Goal: Task Accomplishment & Management: Manage account settings

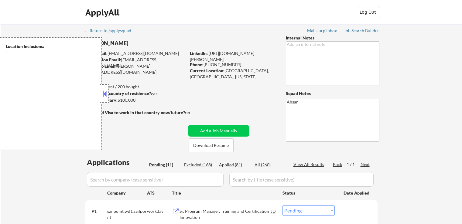
select select ""pending""
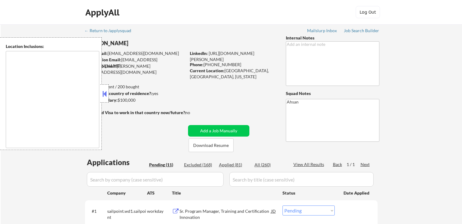
select select ""pending""
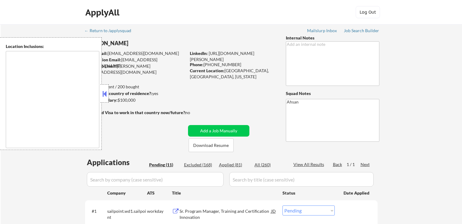
select select ""pending""
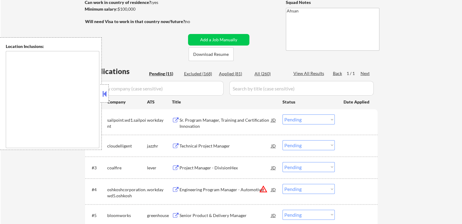
scroll to position [152, 0]
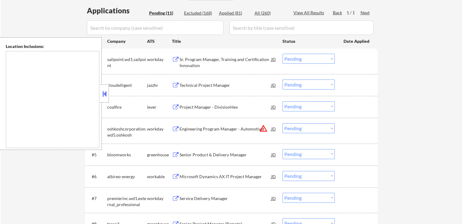
click at [196, 106] on div "Project Manager - DivisionHex" at bounding box center [225, 107] width 92 height 6
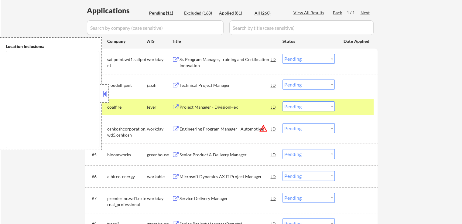
click at [198, 84] on div "Technical Project Manager" at bounding box center [225, 85] width 92 height 6
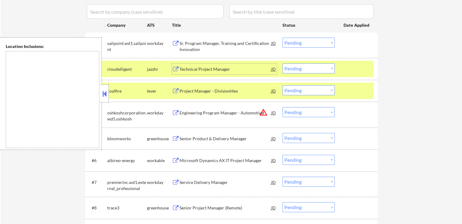
scroll to position [182, 0]
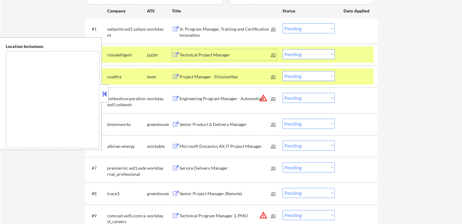
click at [306, 56] on select "Choose an option... Pending Applied Excluded (Questions) Excluded (Expired) Exc…" at bounding box center [308, 54] width 52 height 10
click at [282, 49] on select "Choose an option... Pending Applied Excluded (Questions) Excluded (Expired) Exc…" at bounding box center [308, 54] width 52 height 10
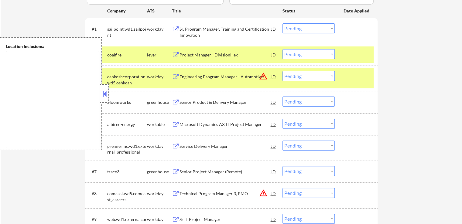
click at [309, 51] on select "Choose an option... Pending Applied Excluded (Questions) Excluded (Expired) Exc…" at bounding box center [308, 54] width 52 height 10
click at [282, 49] on select "Choose an option... Pending Applied Excluded (Questions) Excluded (Expired) Exc…" at bounding box center [308, 54] width 52 height 10
select select ""pending""
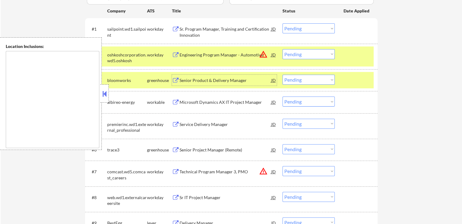
click at [227, 79] on div "Senior Product & Delivery Manager" at bounding box center [225, 80] width 92 height 6
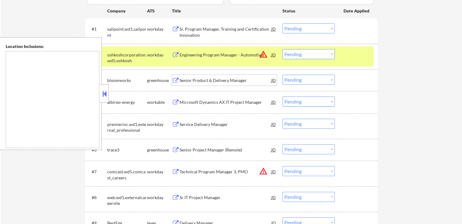
click at [310, 80] on select "Choose an option... Pending Applied Excluded (Questions) Excluded (Expired) Exc…" at bounding box center [308, 80] width 52 height 10
click at [282, 75] on select "Choose an option... Pending Applied Excluded (Questions) Excluded (Expired) Exc…" at bounding box center [308, 80] width 52 height 10
click at [219, 98] on div "Microsoft Dynamics AX IT Project Manager" at bounding box center [225, 102] width 92 height 11
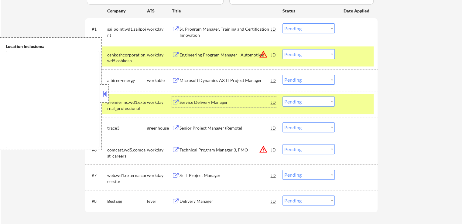
click at [305, 80] on select "Choose an option... Pending Applied Excluded (Questions) Excluded (Expired) Exc…" at bounding box center [308, 80] width 52 height 10
click at [282, 75] on select "Choose an option... Pending Applied Excluded (Questions) Excluded (Expired) Exc…" at bounding box center [308, 80] width 52 height 10
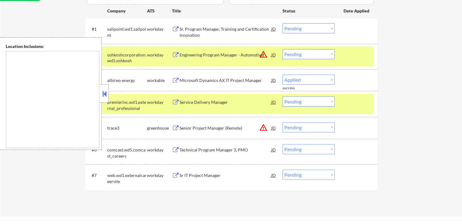
select select ""pending""
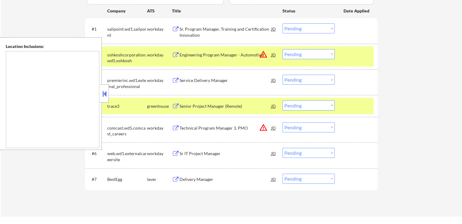
click at [189, 103] on div "Senior Project Manager (Remote)" at bounding box center [225, 106] width 92 height 6
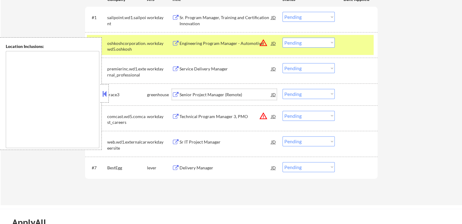
scroll to position [212, 0]
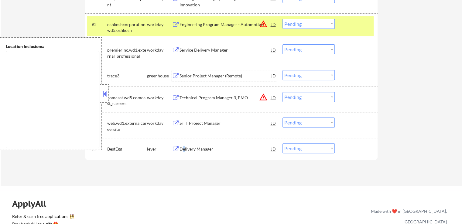
click at [183, 151] on div "Delivery Manager" at bounding box center [225, 149] width 92 height 6
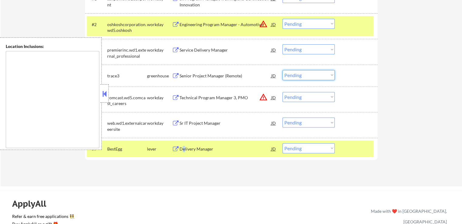
click at [299, 77] on select "Choose an option... Pending Applied Excluded (Questions) Excluded (Expired) Exc…" at bounding box center [308, 75] width 52 height 10
click at [282, 70] on select "Choose an option... Pending Applied Excluded (Questions) Excluded (Expired) Exc…" at bounding box center [308, 75] width 52 height 10
select select ""pending""
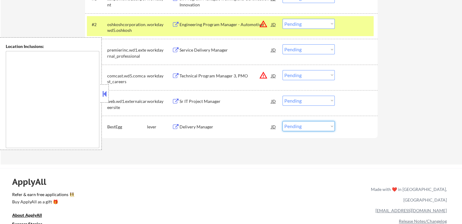
drag, startPoint x: 299, startPoint y: 126, endPoint x: 300, endPoint y: 130, distance: 3.8
click at [299, 126] on select "Choose an option... Pending Applied Excluded (Questions) Excluded (Expired) Exc…" at bounding box center [308, 126] width 52 height 10
select select ""applied""
click at [282, 121] on select "Choose an option... Pending Applied Excluded (Questions) Excluded (Expired) Exc…" at bounding box center [308, 126] width 52 height 10
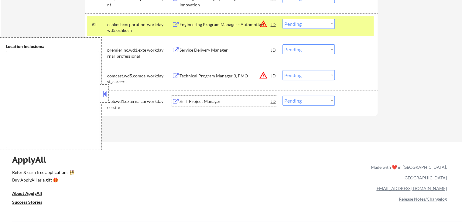
click at [195, 102] on div "Sr IT Project Manager" at bounding box center [225, 101] width 92 height 6
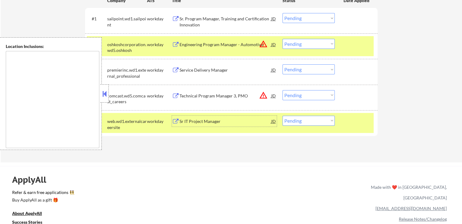
scroll to position [182, 0]
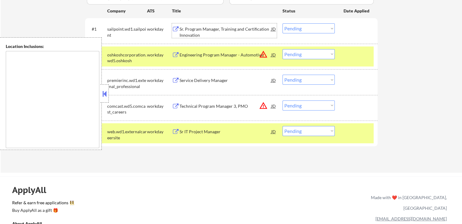
click at [186, 32] on div "Sr. Program Manager, Training and Certification Innovation" at bounding box center [225, 32] width 92 height 12
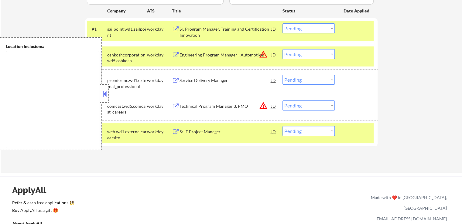
click at [182, 78] on div "Service Delivery Manager" at bounding box center [225, 80] width 92 height 6
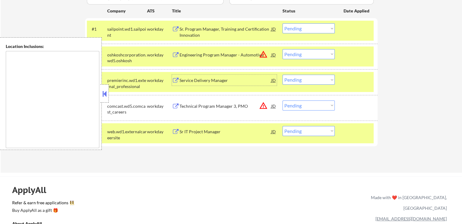
scroll to position [212, 0]
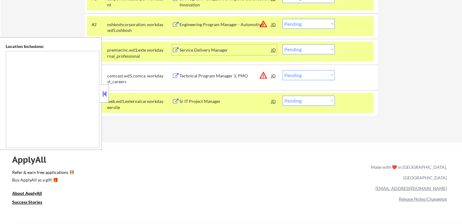
drag, startPoint x: 301, startPoint y: 102, endPoint x: 302, endPoint y: 105, distance: 3.4
click at [301, 102] on select "Choose an option... Pending Applied Excluded (Questions) Excluded (Expired) Exc…" at bounding box center [308, 101] width 52 height 10
select select ""applied""
click at [282, 96] on select "Choose an option... Pending Applied Excluded (Questions) Excluded (Expired) Exc…" at bounding box center [308, 101] width 52 height 10
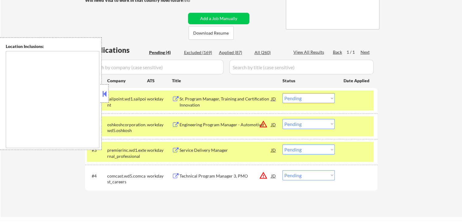
scroll to position [152, 0]
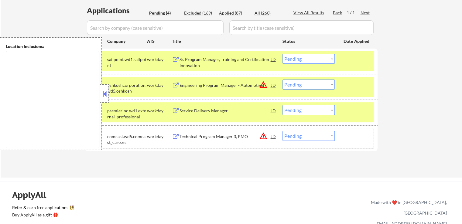
click at [310, 141] on div "#4 comcast.wd5.comcast_careers workday Technical Program Manager 3, PMO JD warn…" at bounding box center [230, 138] width 286 height 20
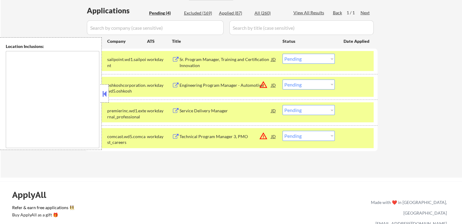
click at [315, 123] on div "#3 premierinc.wd1.external_professional workday Service Delivery Manager JD war…" at bounding box center [231, 112] width 292 height 25
click at [320, 142] on div "#4 comcast.wd5.comcast_careers workday Technical Program Manager 3, PMO JD warn…" at bounding box center [230, 138] width 286 height 20
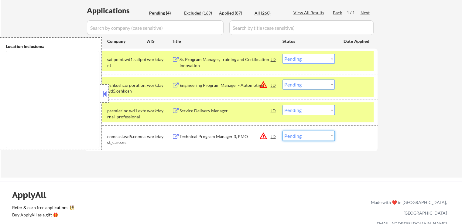
click at [319, 132] on select "Choose an option... Pending Applied Excluded (Questions) Excluded (Expired) Exc…" at bounding box center [308, 136] width 52 height 10
select select ""excluded__location_""
click at [282, 131] on select "Choose an option... Pending Applied Excluded (Questions) Excluded (Expired) Exc…" at bounding box center [308, 136] width 52 height 10
click at [298, 83] on select "Choose an option... Pending Applied Excluded (Questions) Excluded (Expired) Exc…" at bounding box center [308, 85] width 52 height 10
click at [282, 80] on select "Choose an option... Pending Applied Excluded (Questions) Excluded (Expired) Exc…" at bounding box center [308, 85] width 52 height 10
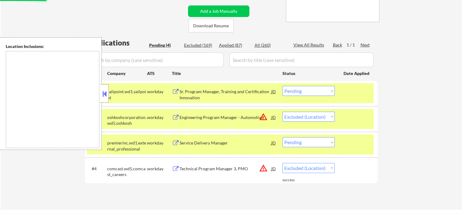
scroll to position [91, 0]
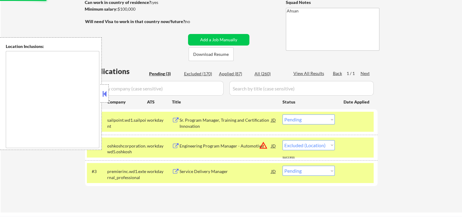
select select ""pending""
